Goal: Check status: Check status

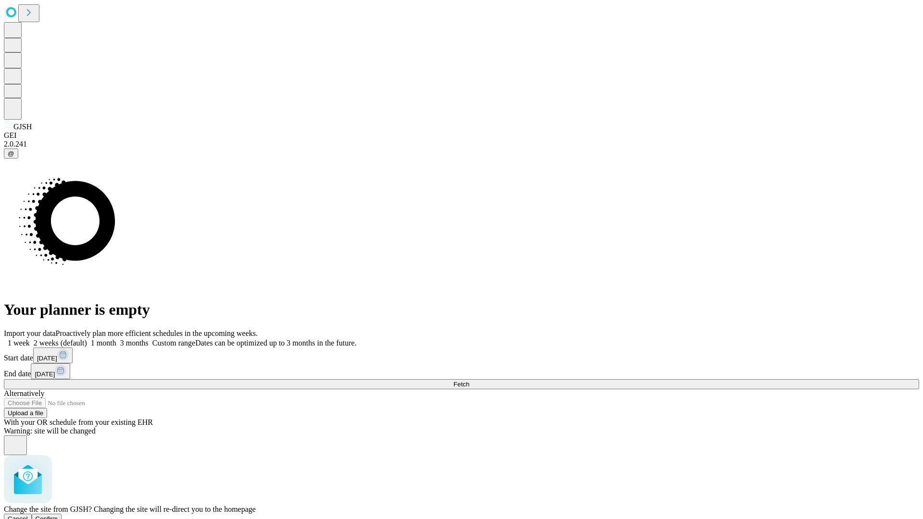
click at [58, 516] on span "Confirm" at bounding box center [47, 519] width 23 height 7
click at [87, 339] on label "2 weeks (default)" at bounding box center [58, 343] width 57 height 8
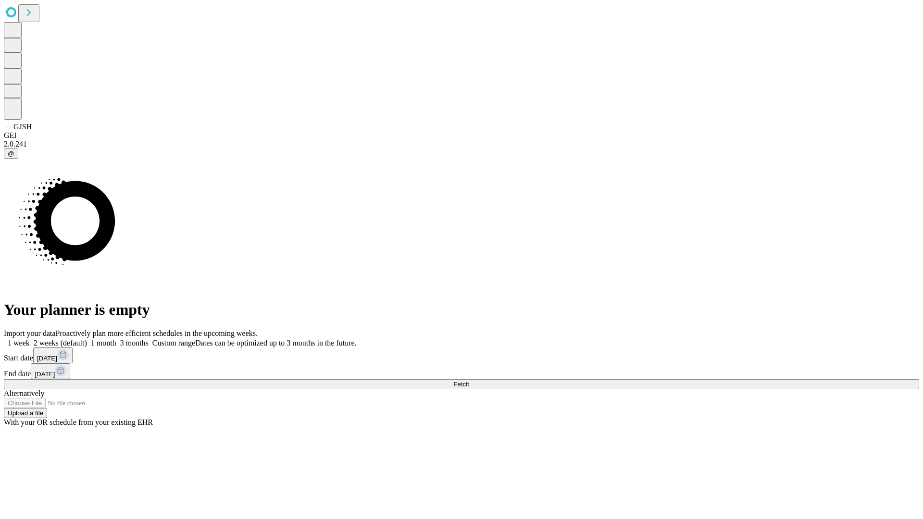
click at [469, 381] on span "Fetch" at bounding box center [462, 384] width 16 height 7
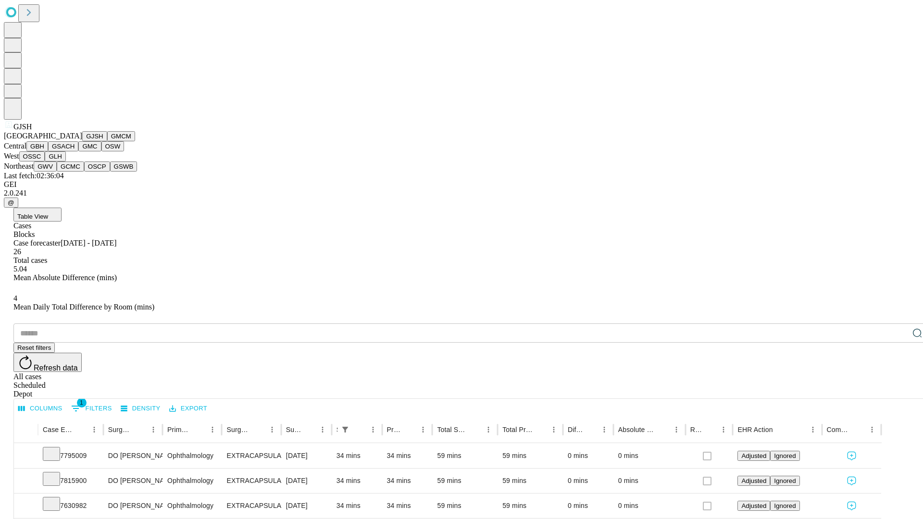
click at [107, 141] on button "GMCM" at bounding box center [121, 136] width 28 height 10
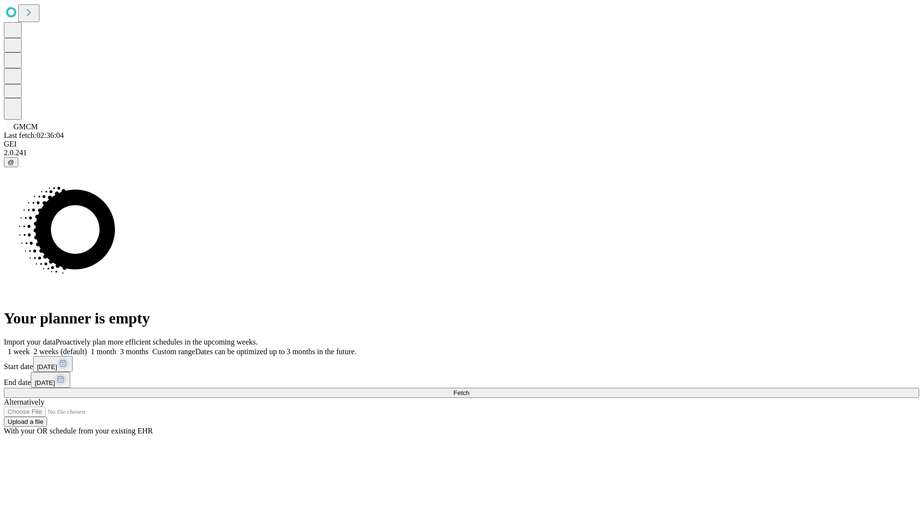
click at [469, 390] on span "Fetch" at bounding box center [462, 393] width 16 height 7
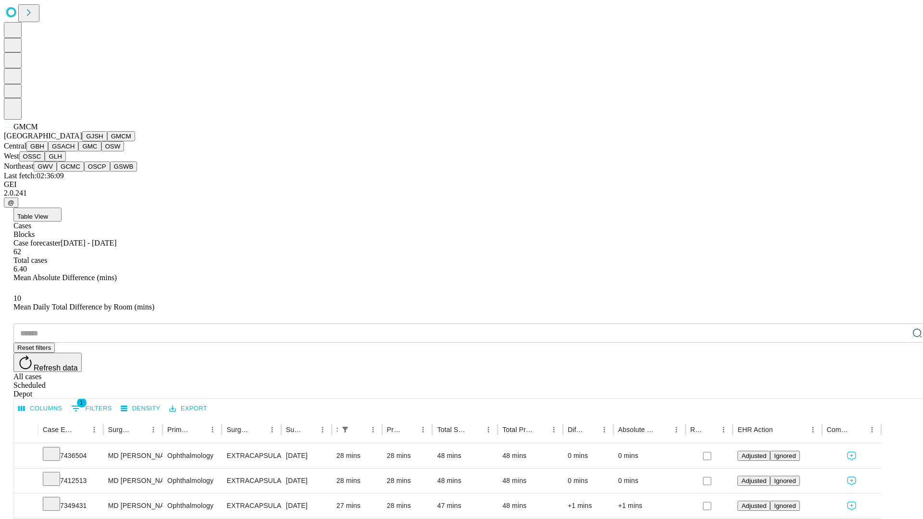
click at [48, 152] on button "GBH" at bounding box center [37, 146] width 22 height 10
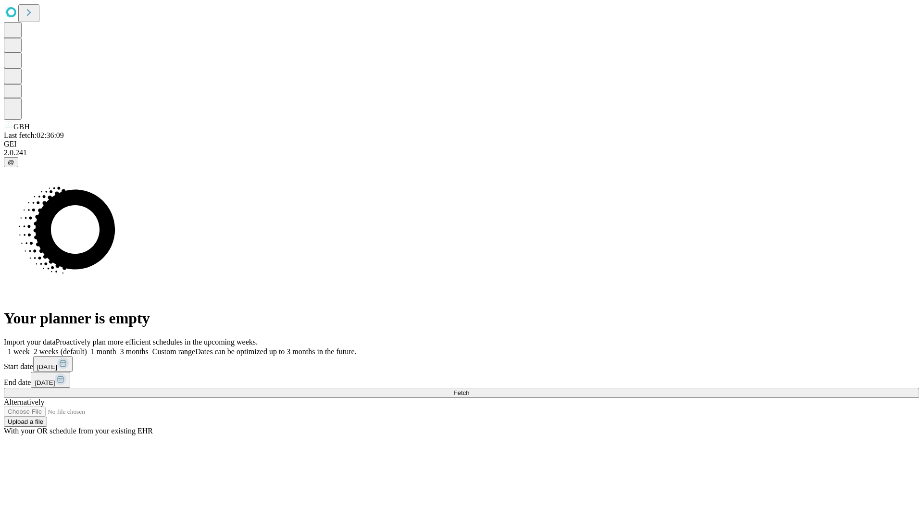
click at [87, 348] on label "2 weeks (default)" at bounding box center [58, 352] width 57 height 8
click at [469, 390] on span "Fetch" at bounding box center [462, 393] width 16 height 7
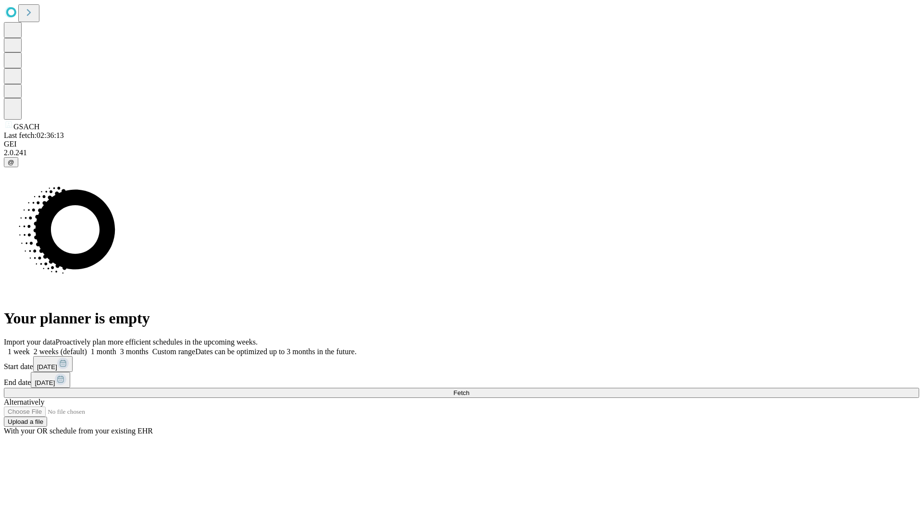
click at [87, 348] on label "2 weeks (default)" at bounding box center [58, 352] width 57 height 8
click at [469, 390] on span "Fetch" at bounding box center [462, 393] width 16 height 7
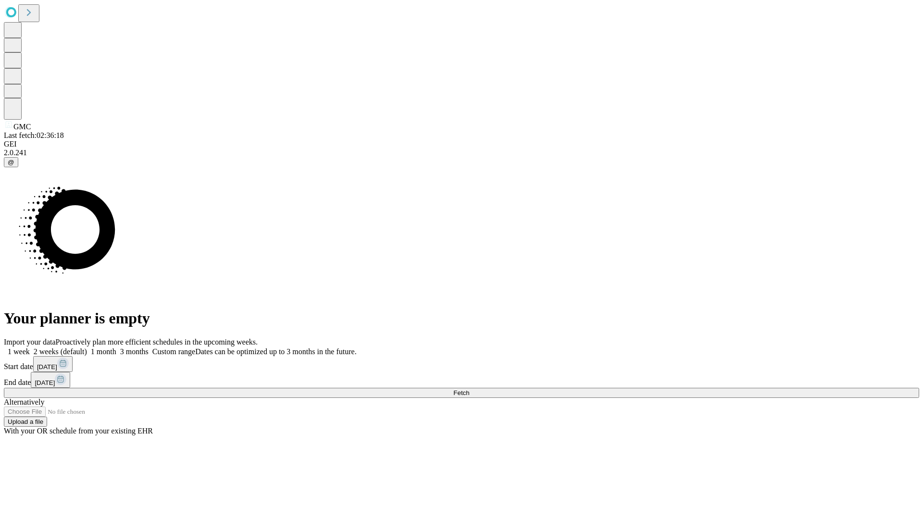
click at [87, 348] on label "2 weeks (default)" at bounding box center [58, 352] width 57 height 8
click at [469, 390] on span "Fetch" at bounding box center [462, 393] width 16 height 7
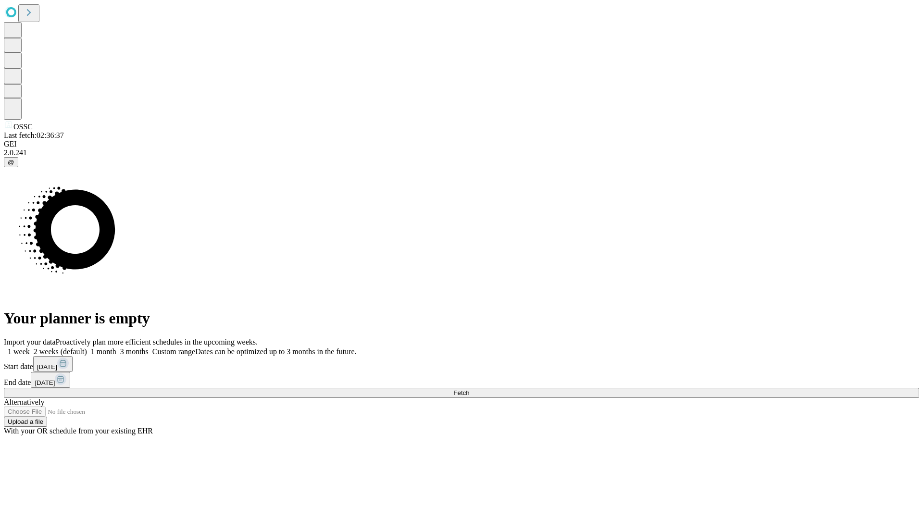
click at [87, 348] on label "2 weeks (default)" at bounding box center [58, 352] width 57 height 8
click at [469, 390] on span "Fetch" at bounding box center [462, 393] width 16 height 7
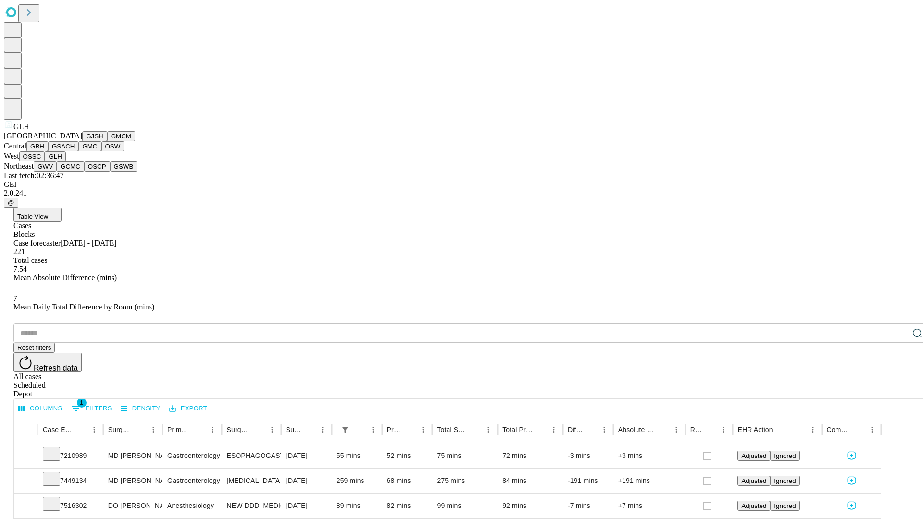
click at [57, 172] on button "GWV" at bounding box center [45, 167] width 23 height 10
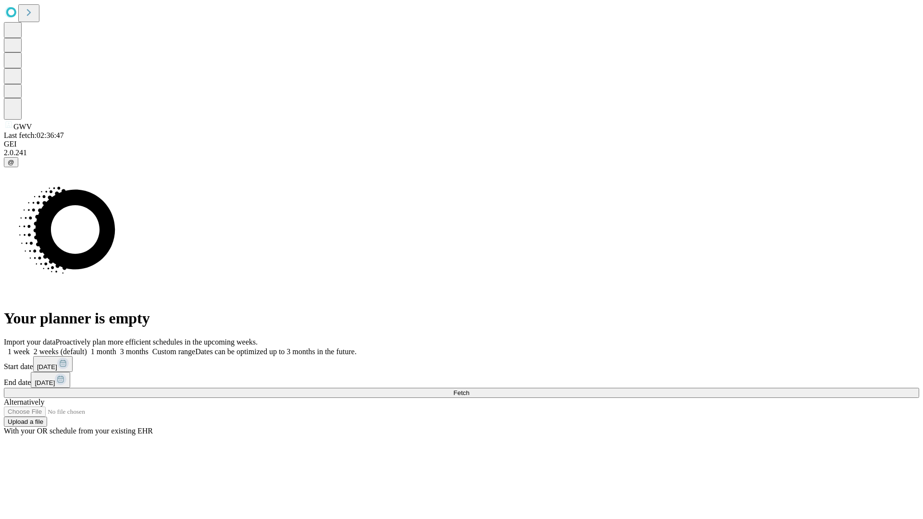
click at [87, 348] on label "2 weeks (default)" at bounding box center [58, 352] width 57 height 8
click at [469, 390] on span "Fetch" at bounding box center [462, 393] width 16 height 7
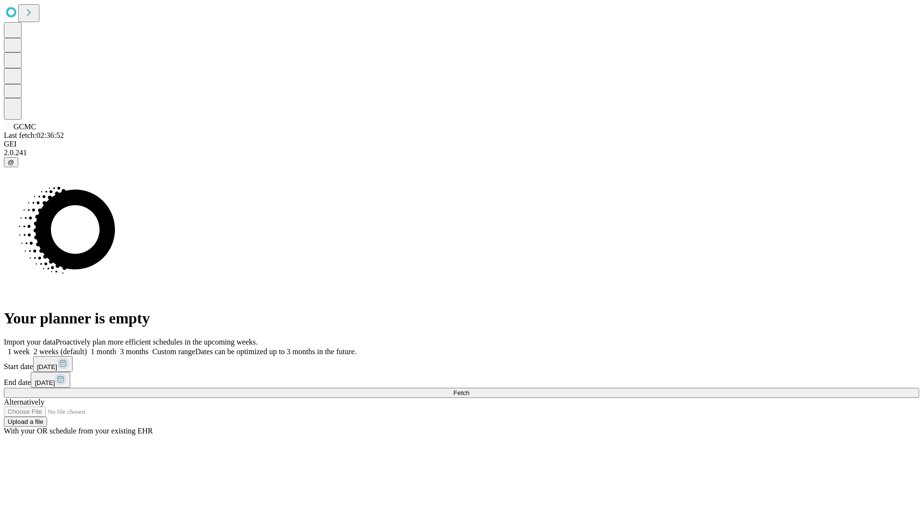
click at [87, 348] on label "2 weeks (default)" at bounding box center [58, 352] width 57 height 8
click at [469, 390] on span "Fetch" at bounding box center [462, 393] width 16 height 7
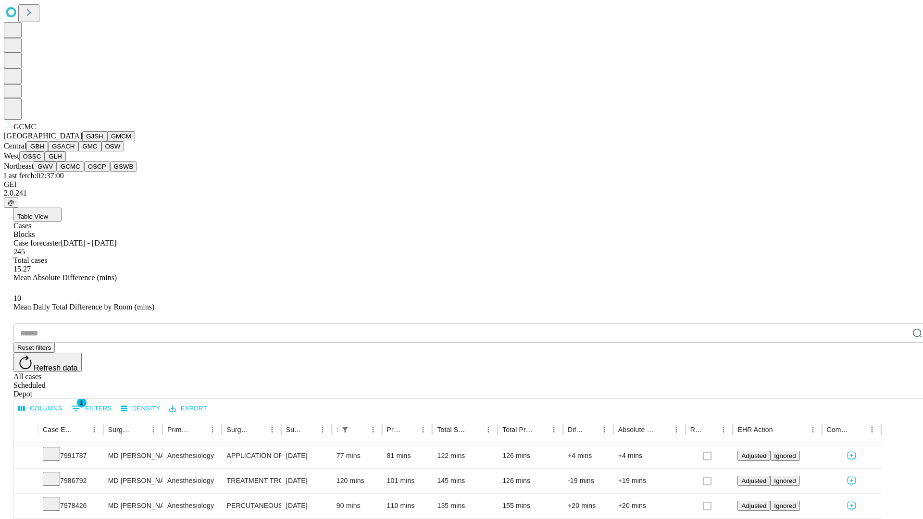
click at [84, 172] on button "OSCP" at bounding box center [97, 167] width 26 height 10
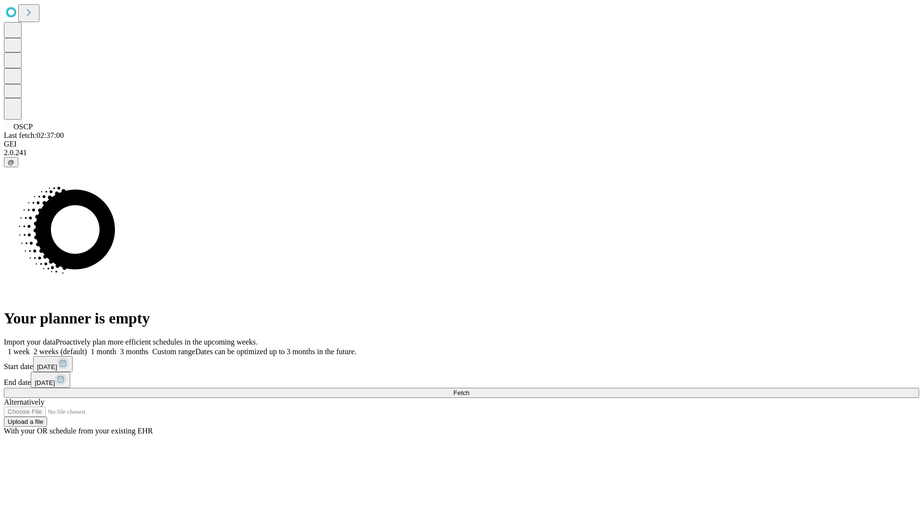
click at [87, 348] on label "2 weeks (default)" at bounding box center [58, 352] width 57 height 8
click at [469, 390] on span "Fetch" at bounding box center [462, 393] width 16 height 7
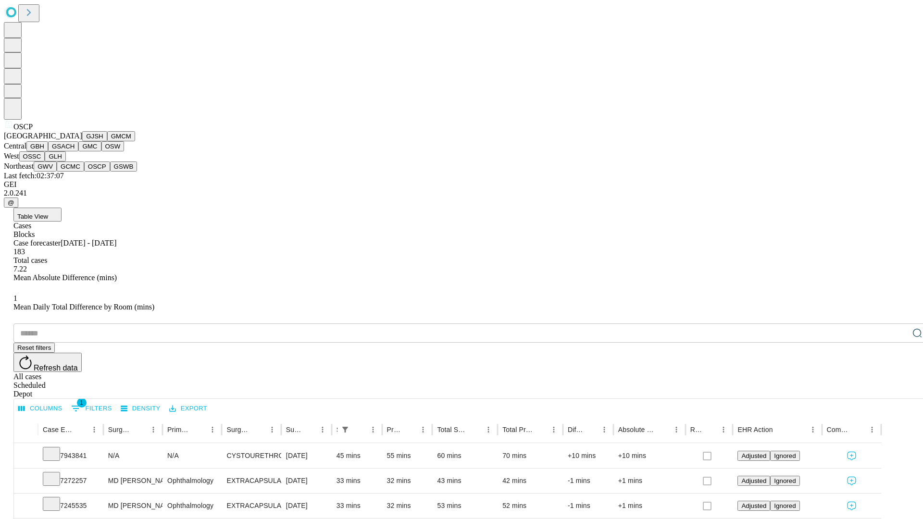
click at [110, 172] on button "GSWB" at bounding box center [123, 167] width 27 height 10
